Goal: Find specific page/section

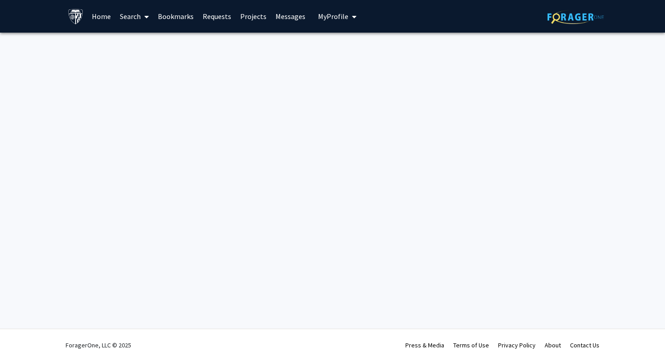
click at [129, 16] on link "Search" at bounding box center [134, 16] width 38 height 32
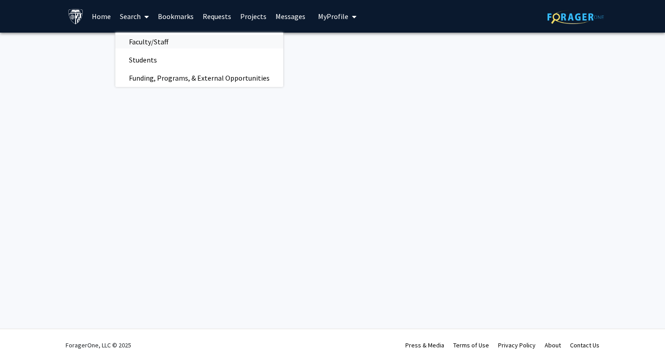
click at [152, 44] on span "Faculty/Staff" at bounding box center [148, 42] width 67 height 18
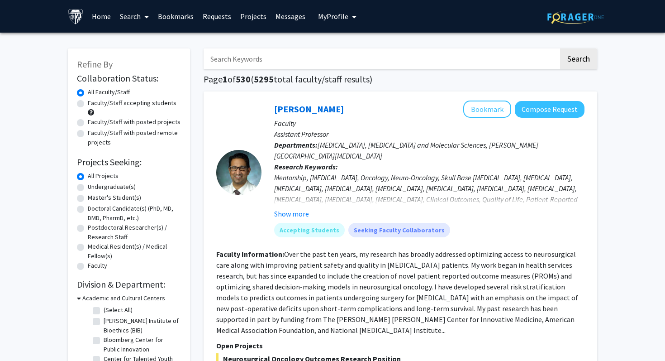
click at [130, 104] on label "Faculty/Staff accepting students" at bounding box center [132, 103] width 89 height 10
click at [94, 104] on input "Faculty/Staff accepting students" at bounding box center [91, 101] width 6 height 6
radio input "true"
